Goal: Information Seeking & Learning: Learn about a topic

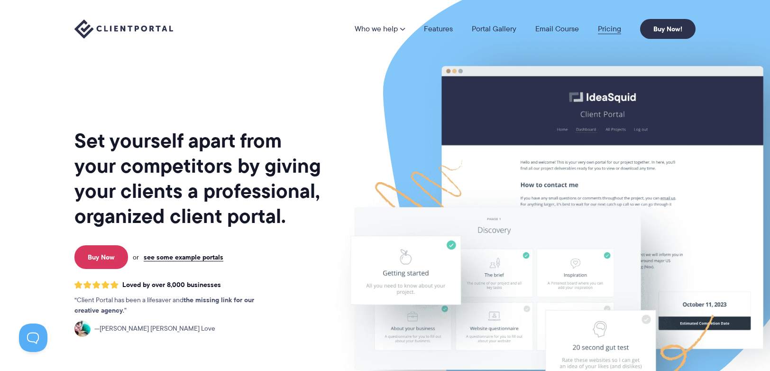
click at [610, 30] on link "Pricing" at bounding box center [609, 29] width 23 height 8
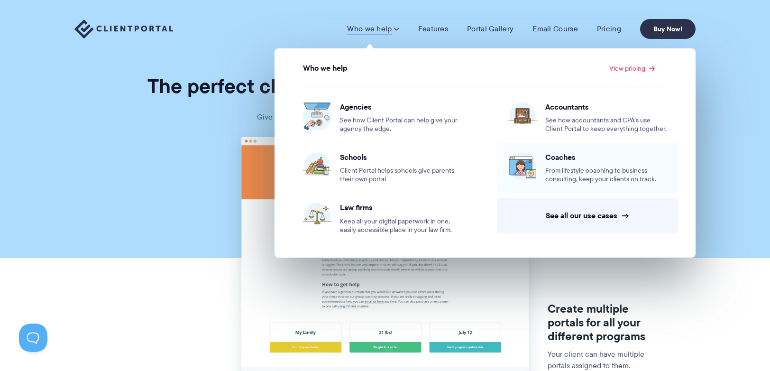
click at [536, 171] on img at bounding box center [523, 166] width 28 height 28
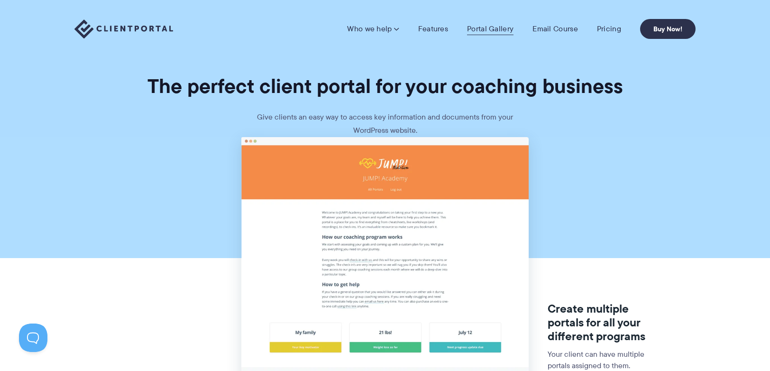
click at [499, 29] on link "Portal Gallery" at bounding box center [490, 28] width 46 height 9
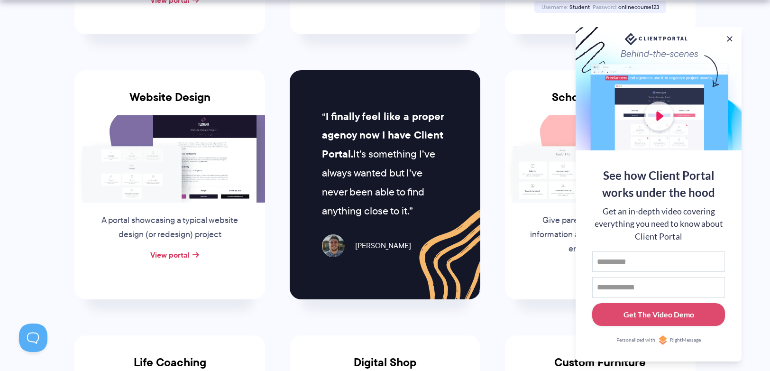
scroll to position [419, 0]
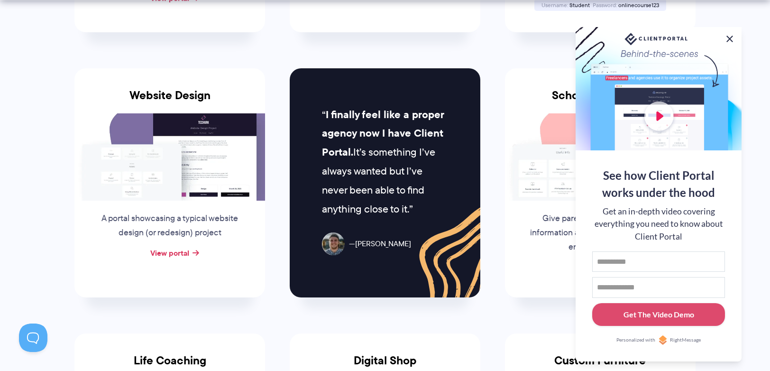
click at [729, 35] on button at bounding box center [729, 38] width 11 height 11
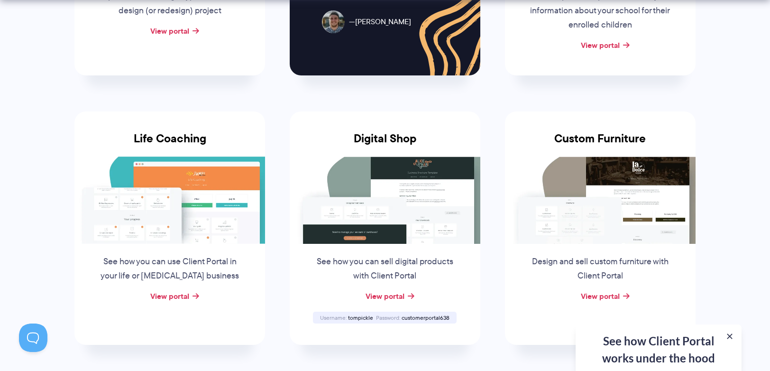
scroll to position [642, 0]
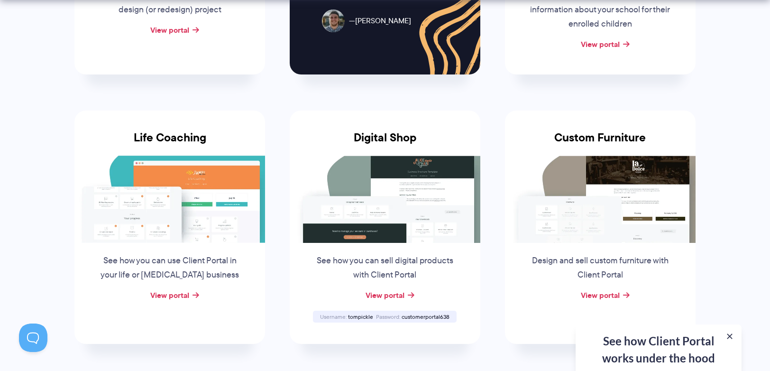
click at [208, 229] on img at bounding box center [169, 199] width 191 height 87
click at [184, 293] on link "View portal" at bounding box center [169, 294] width 39 height 11
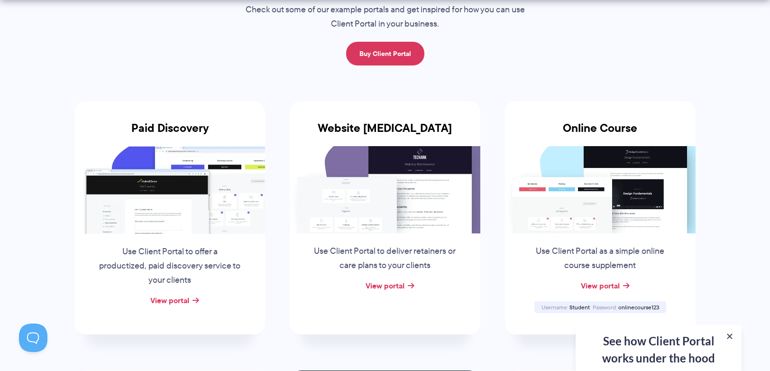
scroll to position [0, 0]
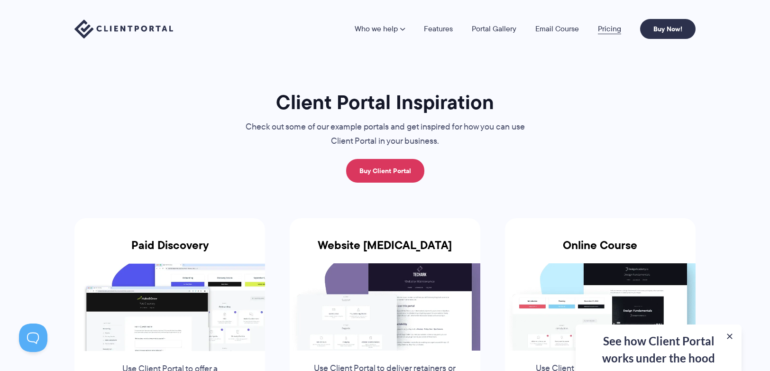
click at [605, 30] on link "Pricing" at bounding box center [609, 29] width 23 height 8
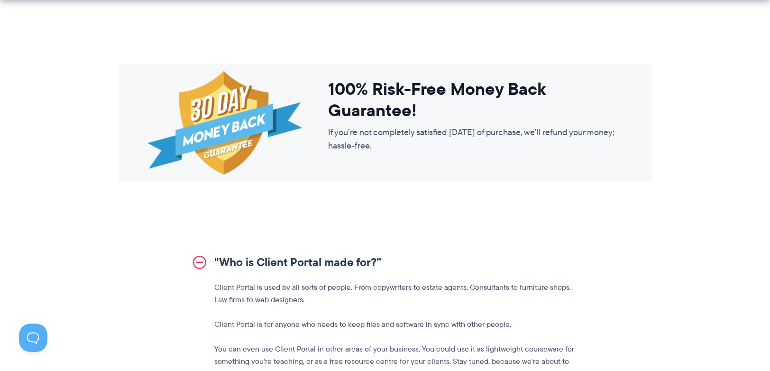
scroll to position [887, 0]
